Goal: Transaction & Acquisition: Purchase product/service

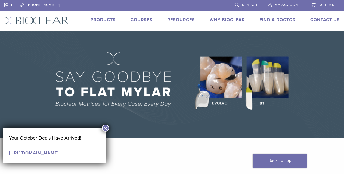
click at [106, 20] on link "Products" at bounding box center [102, 19] width 25 height 5
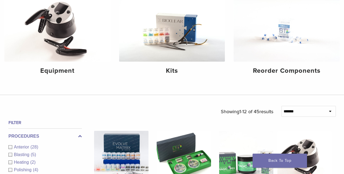
scroll to position [81, 0]
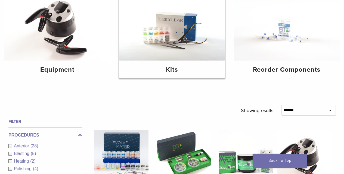
click at [178, 52] on img at bounding box center [172, 25] width 106 height 71
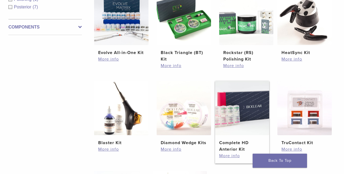
scroll to position [81, 0]
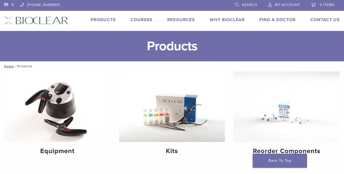
scroll to position [81, 0]
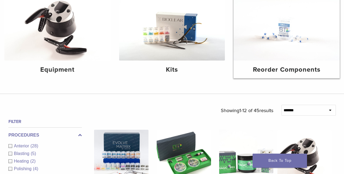
click at [268, 46] on img at bounding box center [286, 25] width 106 height 71
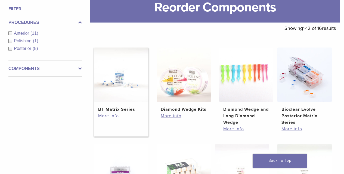
scroll to position [81, 0]
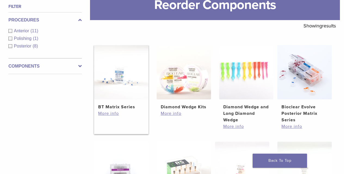
click at [120, 84] on img at bounding box center [121, 72] width 54 height 54
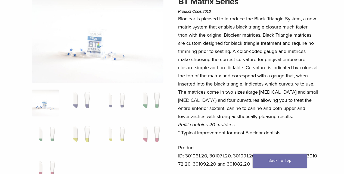
scroll to position [109, 0]
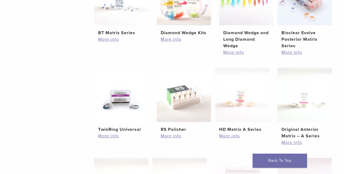
scroll to position [74, 0]
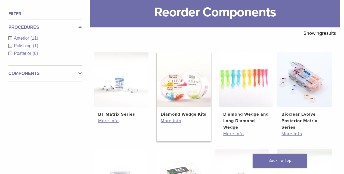
click at [189, 112] on h2 "Diamond Wedge Kits" at bounding box center [183, 114] width 46 height 7
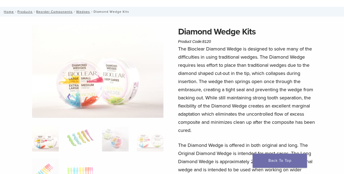
scroll to position [54, 0]
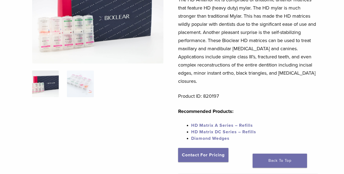
scroll to position [81, 0]
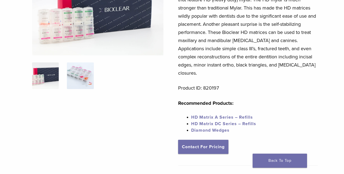
click at [79, 74] on img at bounding box center [80, 75] width 27 height 27
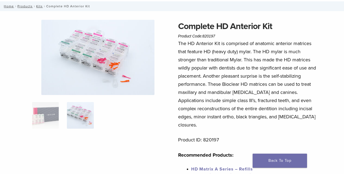
scroll to position [27, 0]
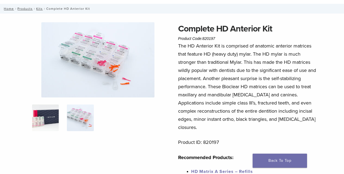
click at [55, 108] on img at bounding box center [45, 118] width 27 height 27
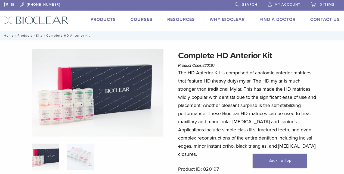
scroll to position [0, 0]
